Goal: Check status: Check status

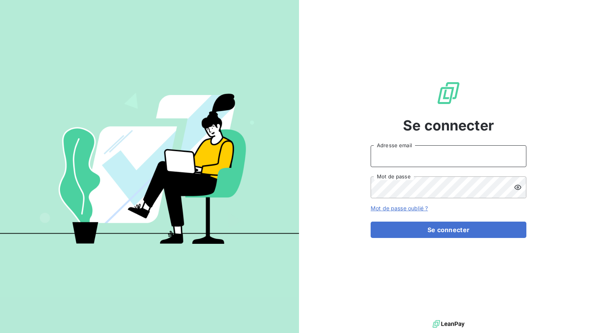
click at [421, 154] on input "Adresse email" at bounding box center [448, 156] width 156 height 22
type input "sm@hiptown.com"
click at [370, 221] on button "Se connecter" at bounding box center [448, 229] width 156 height 16
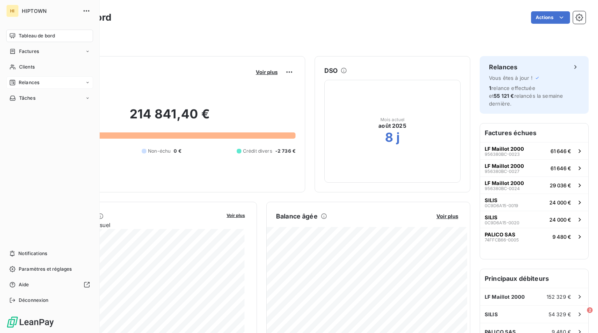
click at [13, 82] on icon at bounding box center [12, 82] width 6 height 6
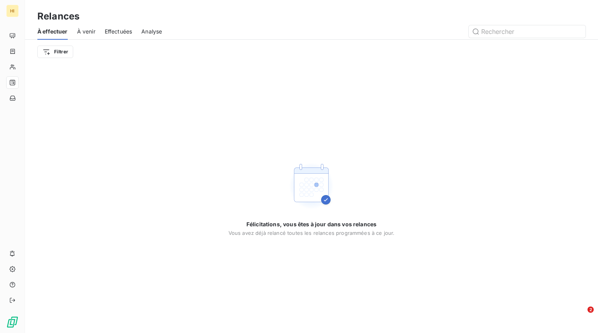
click at [87, 32] on span "À venir" at bounding box center [86, 32] width 18 height 8
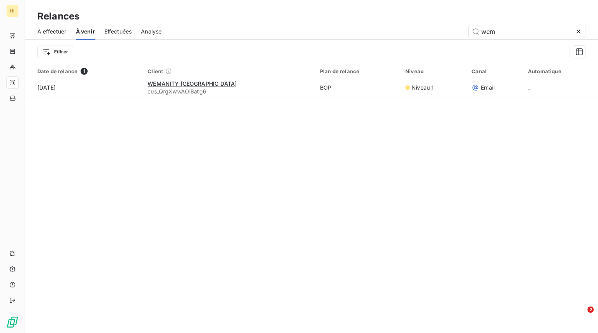
click at [125, 26] on div "Effectuées" at bounding box center [118, 31] width 28 height 16
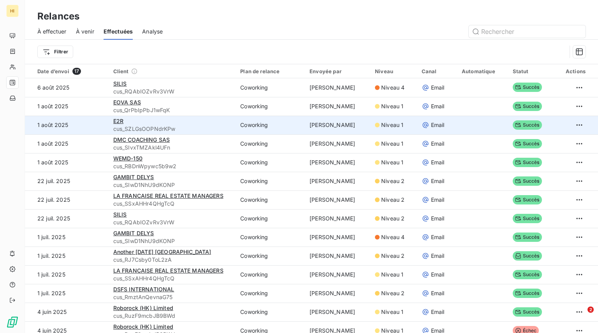
click at [132, 120] on div "E2R" at bounding box center [172, 121] width 118 height 8
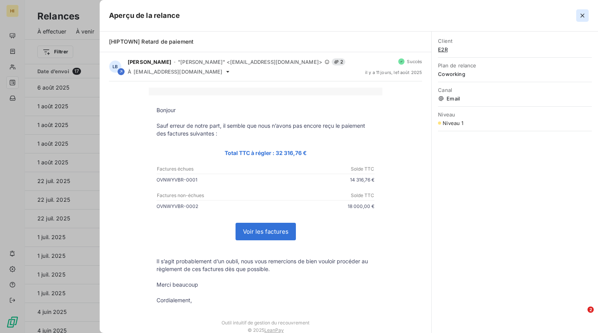
click at [583, 15] on icon "button" at bounding box center [582, 16] width 4 height 4
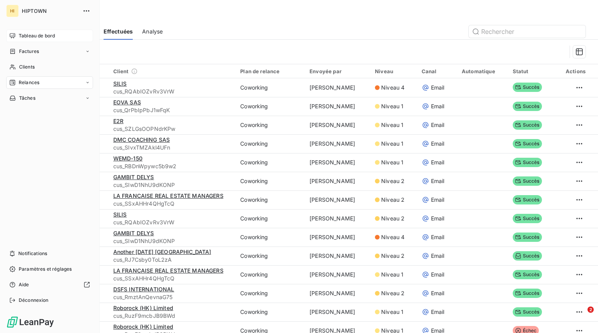
click at [18, 41] on div "Tableau de bord" at bounding box center [49, 36] width 87 height 12
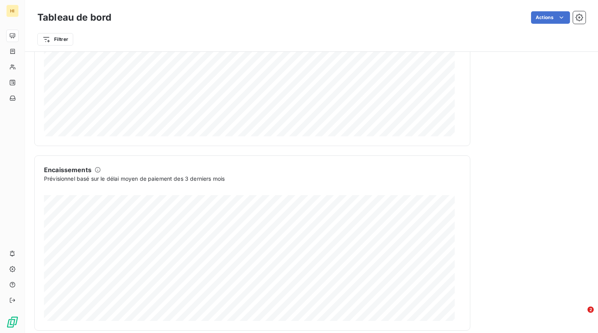
scroll to position [426, 0]
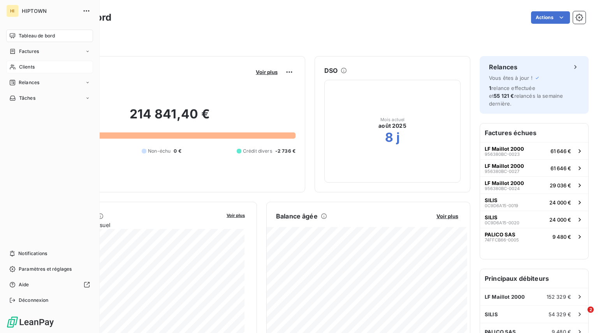
click at [28, 63] on div "Clients" at bounding box center [49, 67] width 87 height 12
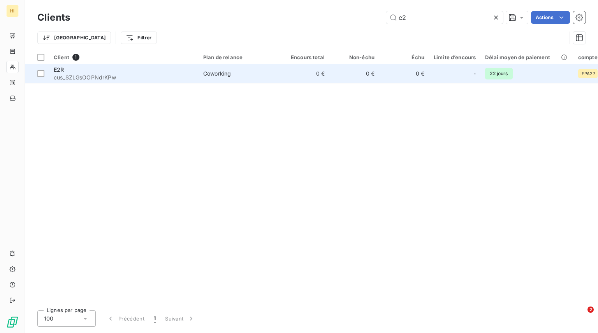
type input "e2"
click at [347, 78] on td "0 €" at bounding box center [354, 73] width 50 height 19
